Goal: Find specific page/section: Find specific page/section

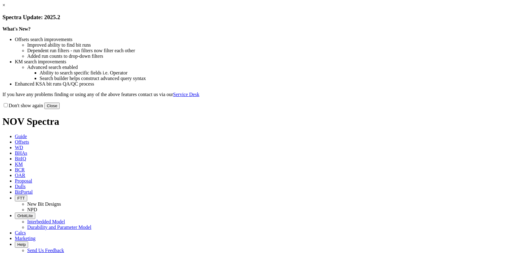
click at [5, 8] on link "×" at bounding box center [3, 4] width 3 height 5
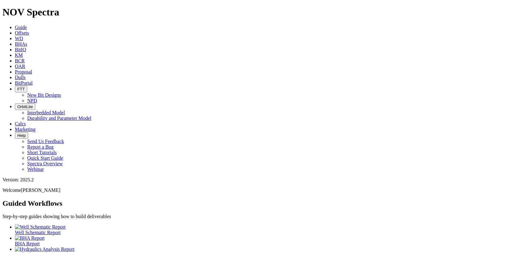
click at [26, 75] on link "Dulls" at bounding box center [20, 77] width 11 height 5
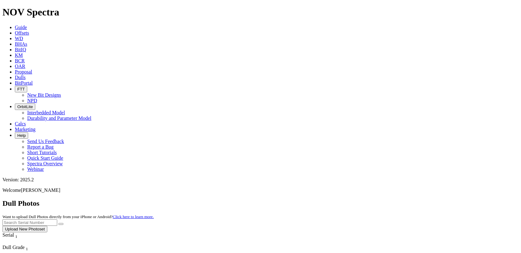
click at [57, 219] on input "text" at bounding box center [29, 222] width 55 height 6
click at [58, 223] on button "submit" at bounding box center [60, 224] width 5 height 2
click at [57, 219] on input "a316928" at bounding box center [29, 222] width 55 height 6
click at [63, 223] on button "submit" at bounding box center [60, 224] width 5 height 2
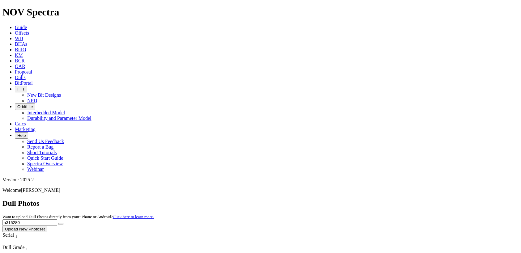
click at [57, 219] on input "a315280" at bounding box center [29, 222] width 55 height 6
click at [58, 223] on button "submit" at bounding box center [60, 224] width 5 height 2
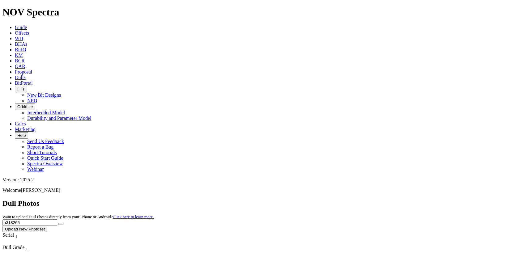
type input "a318265"
click at [58, 223] on button "submit" at bounding box center [60, 224] width 5 height 2
